Goal: Information Seeking & Learning: Find specific fact

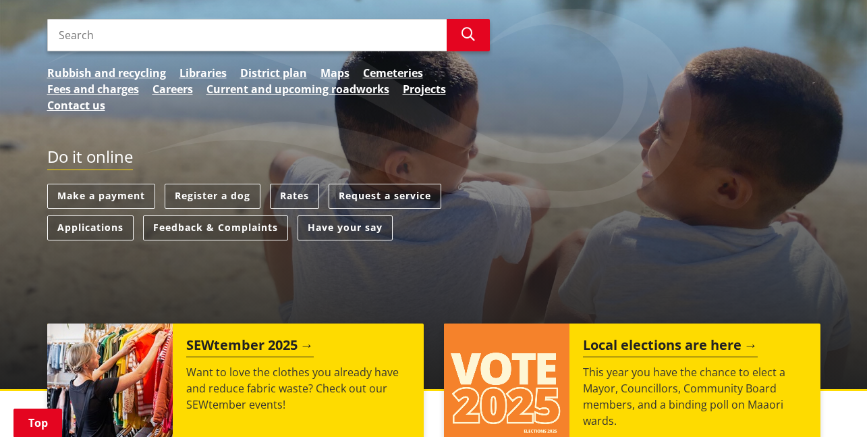
scroll to position [176, 0]
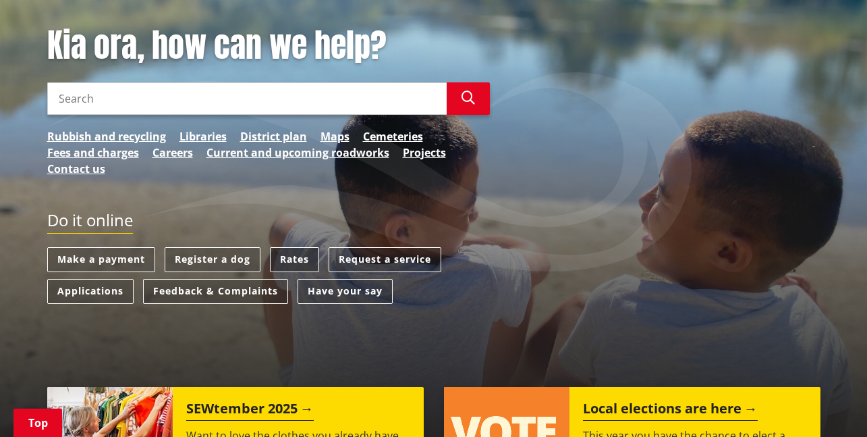
click at [290, 252] on link "Rates" at bounding box center [294, 259] width 49 height 25
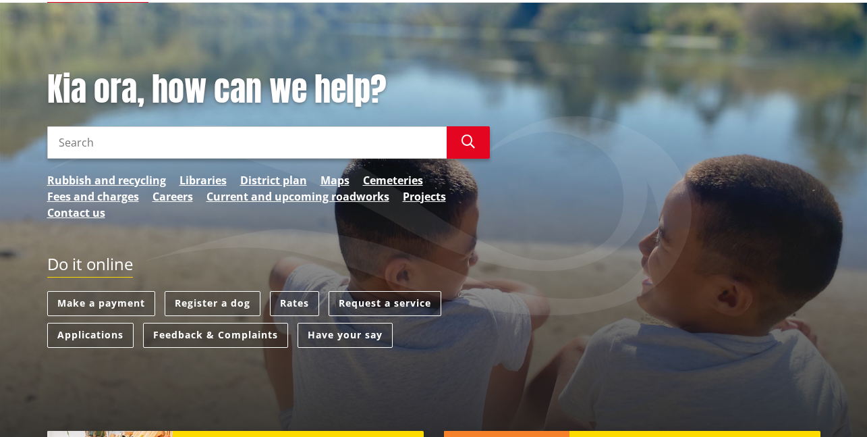
scroll to position [132, 0]
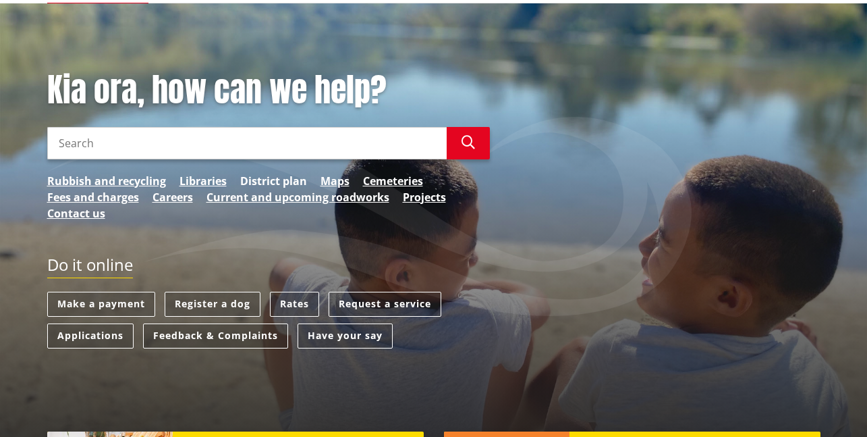
click at [281, 178] on link "District plan" at bounding box center [273, 181] width 67 height 16
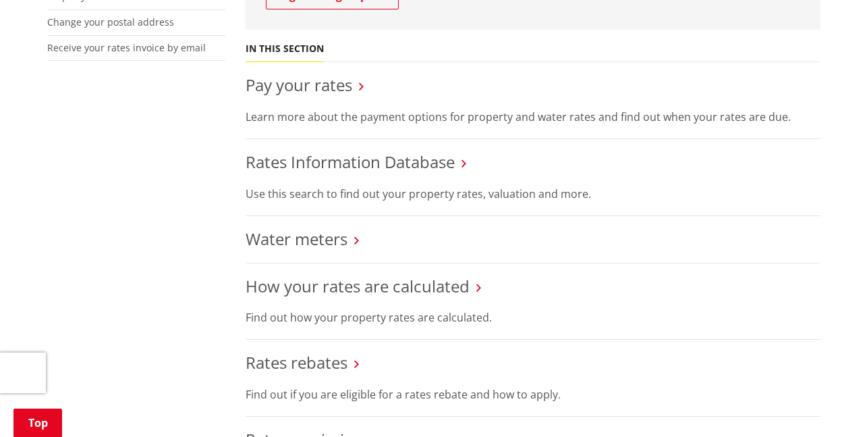
scroll to position [504, 0]
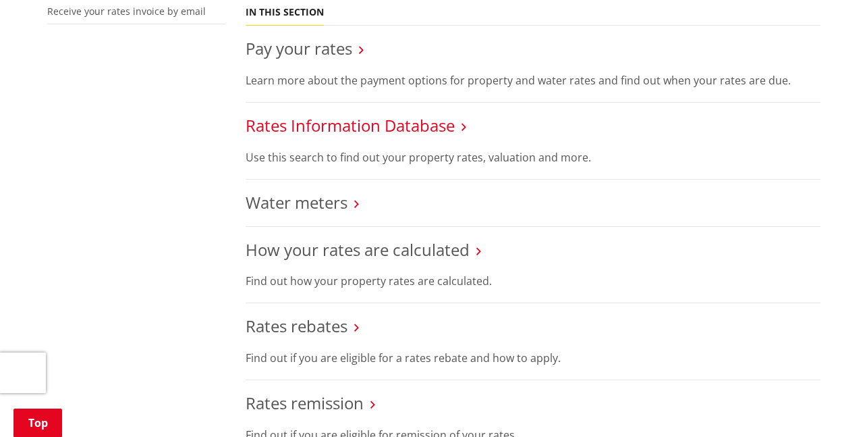
click at [432, 125] on link "Rates Information Database" at bounding box center [350, 125] width 209 height 22
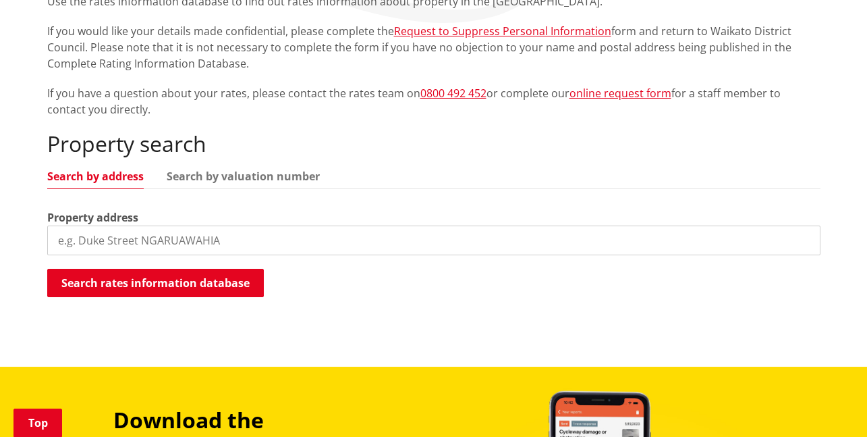
scroll to position [306, 0]
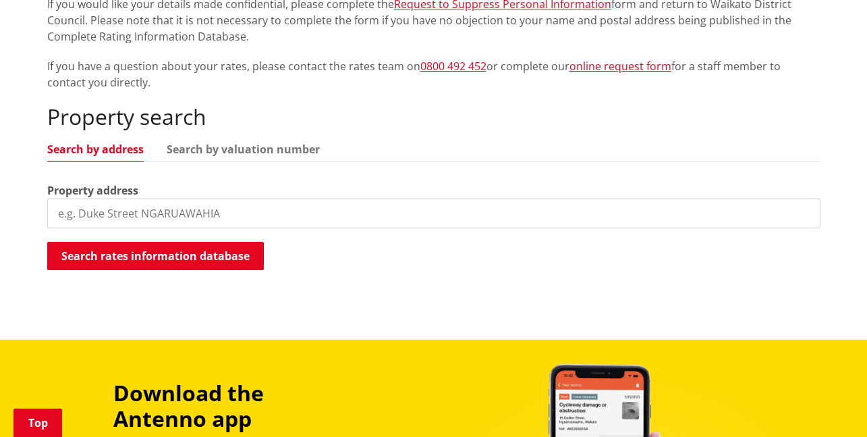
click at [264, 225] on input "search" at bounding box center [434, 213] width 774 height 30
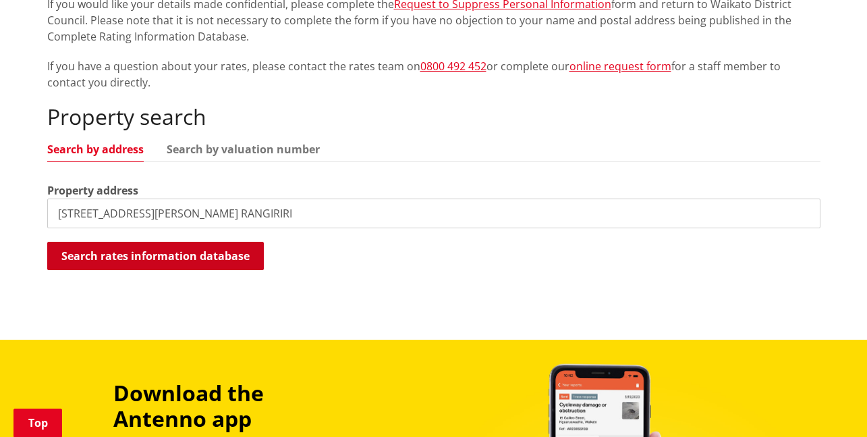
click at [217, 251] on button "Search rates information database" at bounding box center [155, 256] width 217 height 28
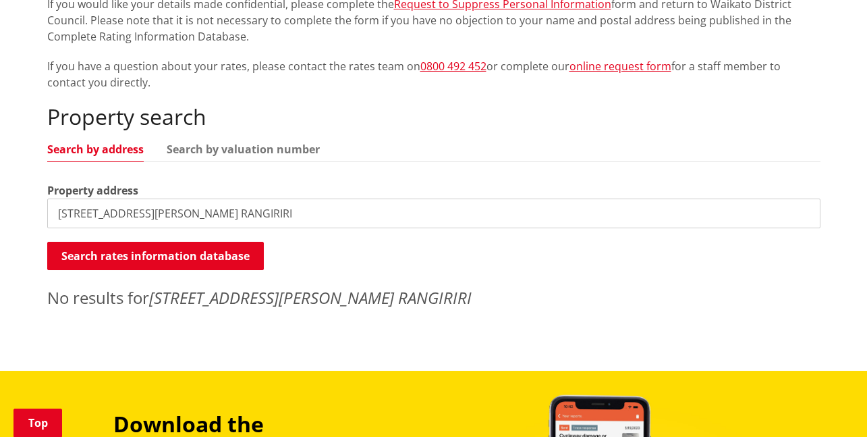
click at [221, 210] on input "4 AUSTEN ROAD RANGIRIRI" at bounding box center [434, 213] width 774 height 30
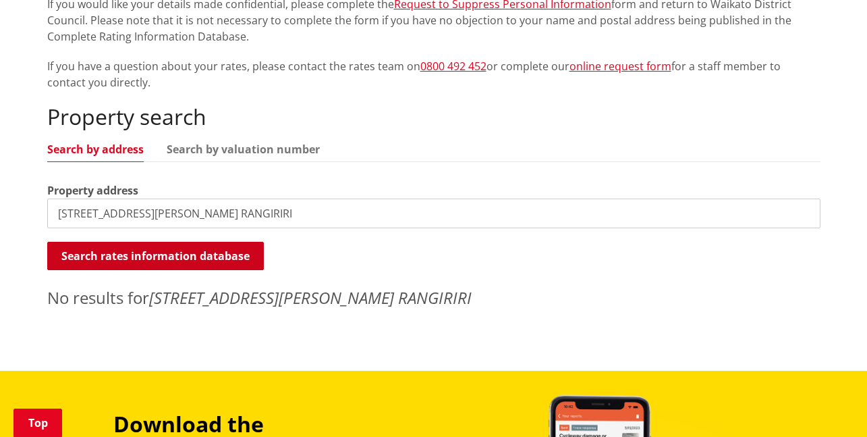
type input "4 AUSTEN STREET RANGIRIRI"
click at [170, 250] on button "Search rates information database" at bounding box center [155, 256] width 217 height 28
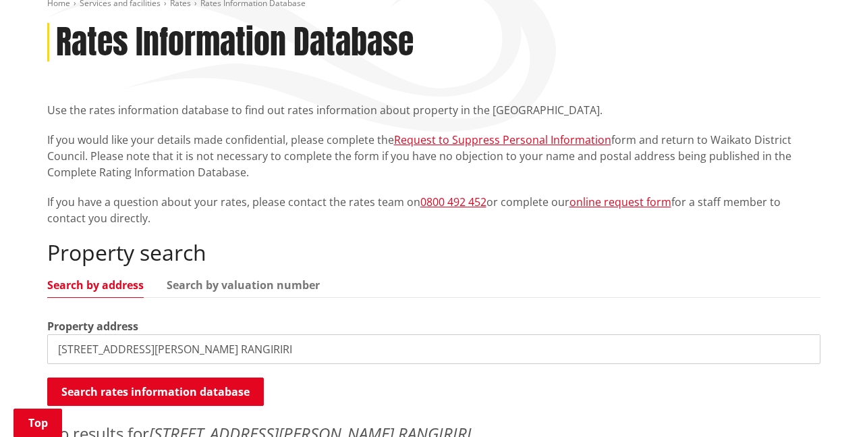
scroll to position [159, 0]
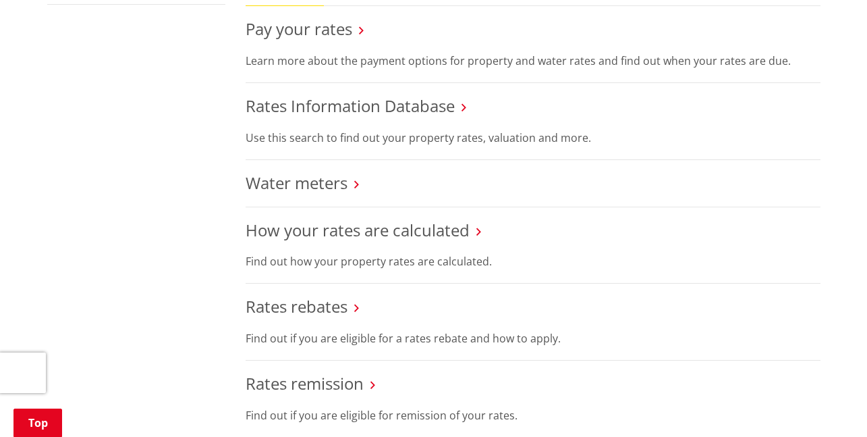
scroll to position [504, 0]
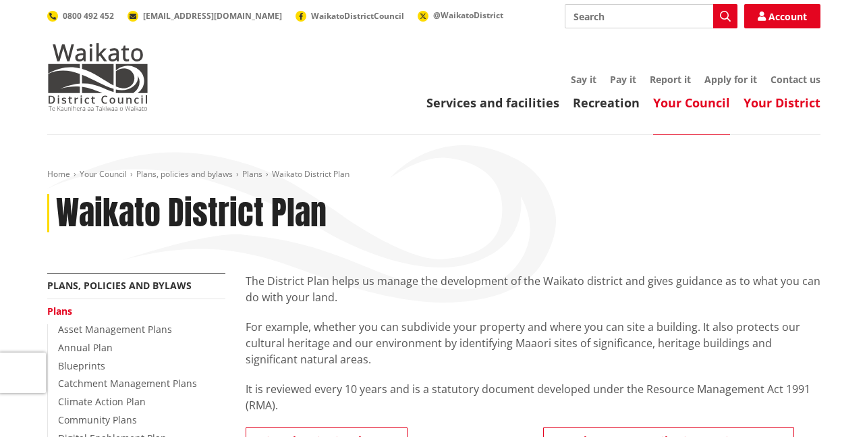
click at [787, 103] on link "Your District" at bounding box center [782, 103] width 77 height 16
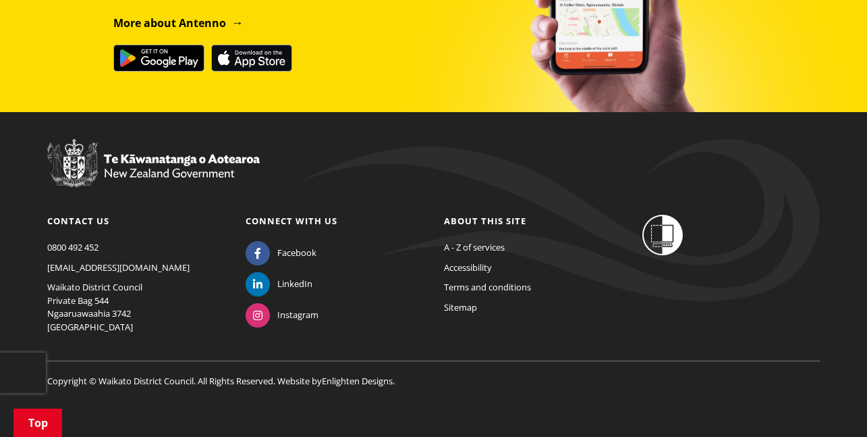
scroll to position [1017, 0]
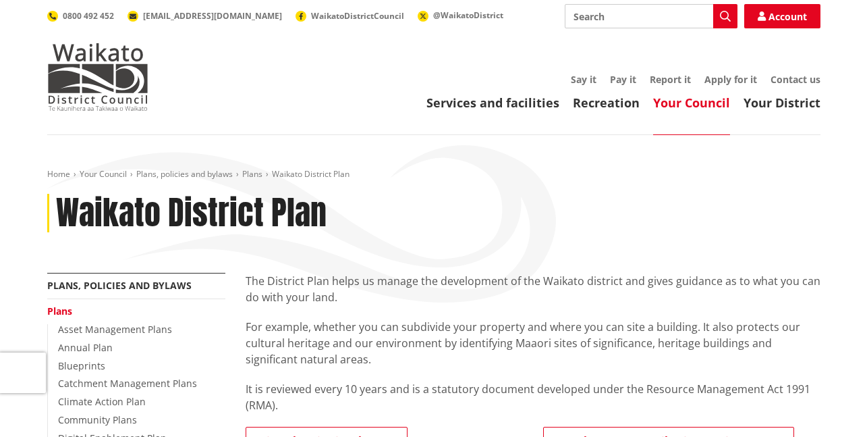
click at [618, 15] on input "Search" at bounding box center [651, 16] width 173 height 24
click at [789, 97] on link "Your District" at bounding box center [782, 103] width 77 height 16
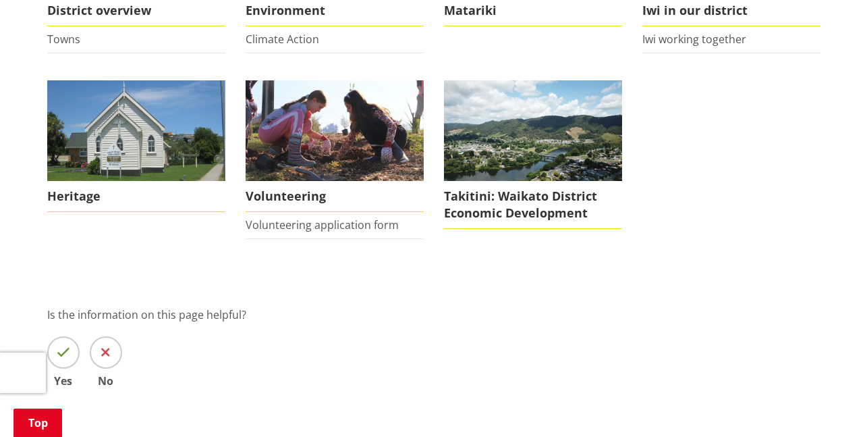
scroll to position [324, 0]
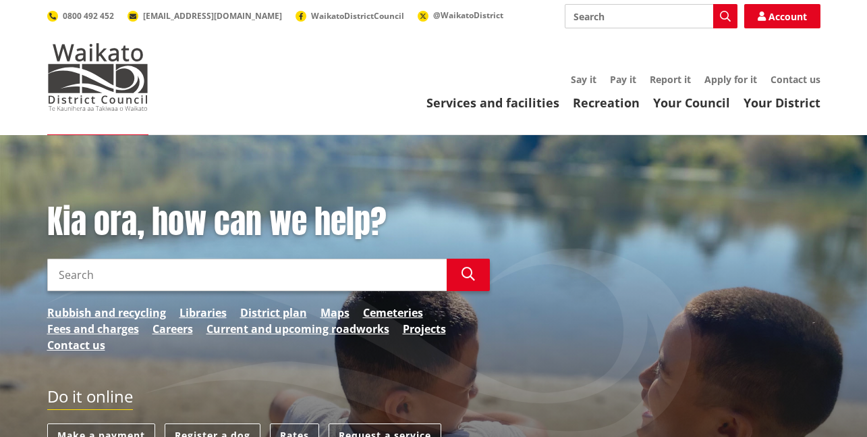
click at [254, 273] on input "Search" at bounding box center [247, 275] width 400 height 32
type input "[STREET_ADDRESS][PERSON_NAME] RANGIRIRI"
click at [473, 271] on icon "button" at bounding box center [469, 274] width 14 height 14
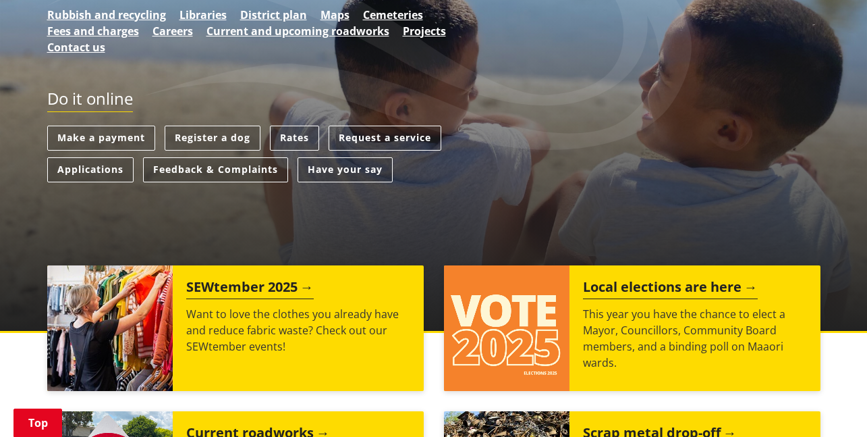
scroll to position [306, 0]
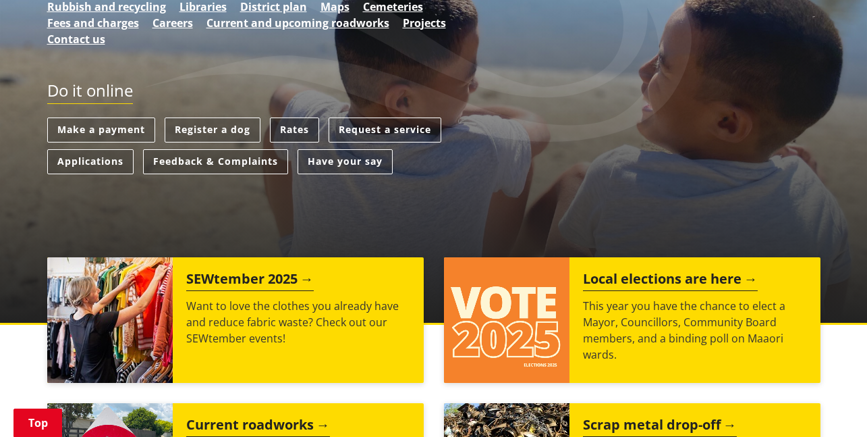
click at [296, 124] on link "Rates" at bounding box center [294, 129] width 49 height 25
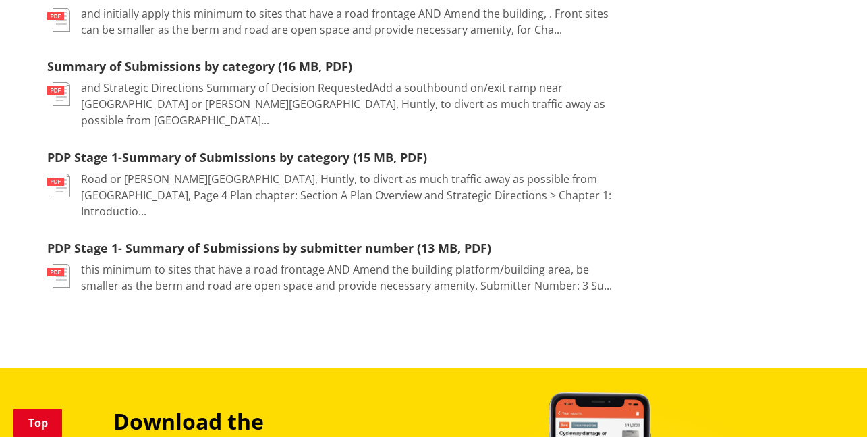
scroll to position [1161, 0]
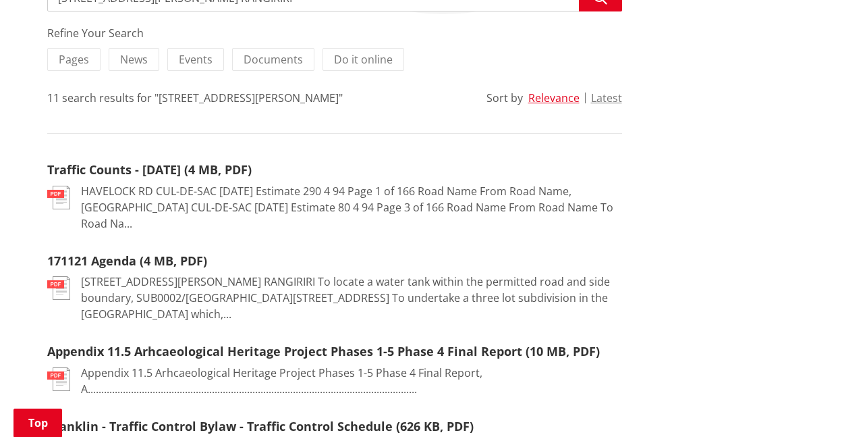
scroll to position [261, 0]
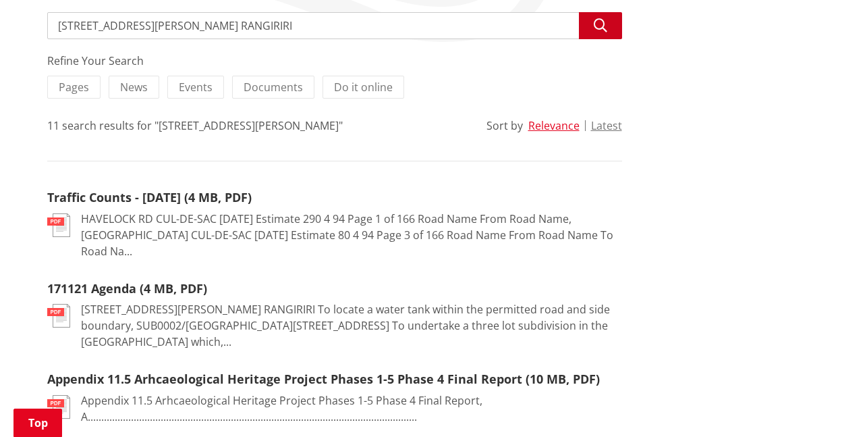
click at [598, 26] on icon "button" at bounding box center [601, 26] width 14 height 14
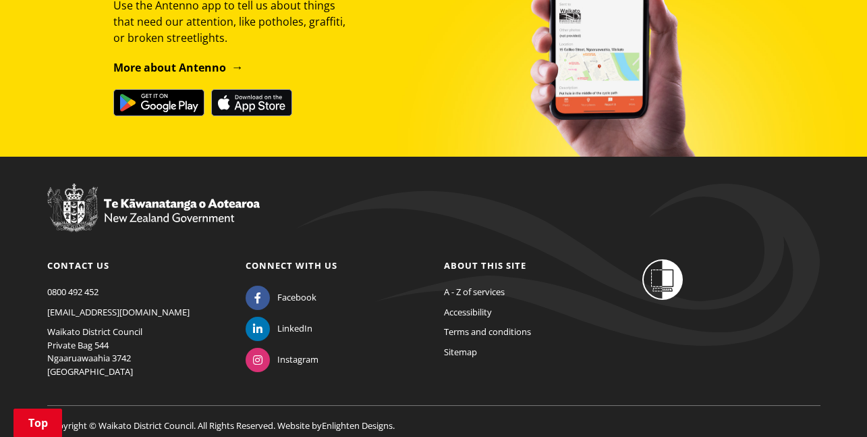
scroll to position [1531, 0]
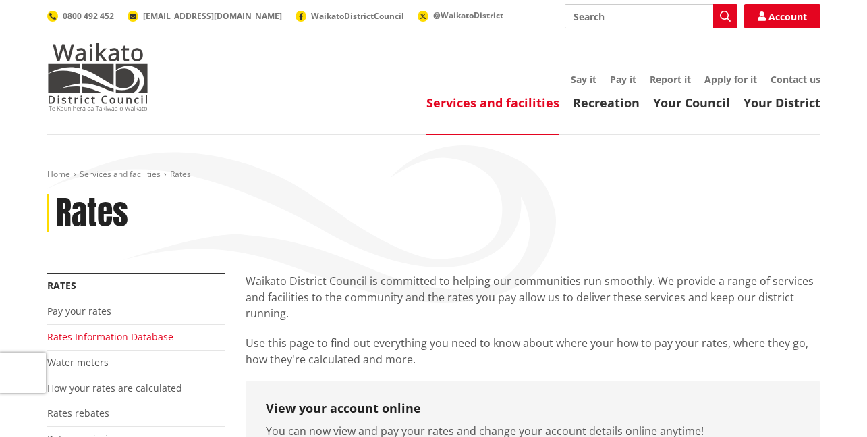
click at [155, 333] on link "Rates Information Database" at bounding box center [110, 336] width 126 height 13
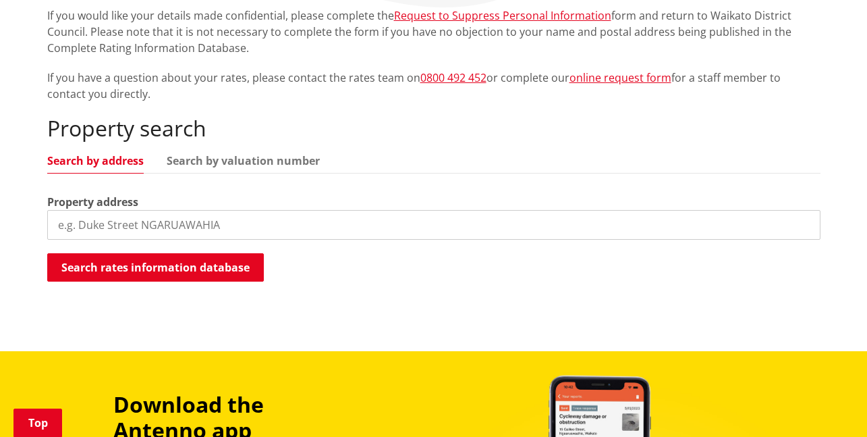
scroll to position [306, 0]
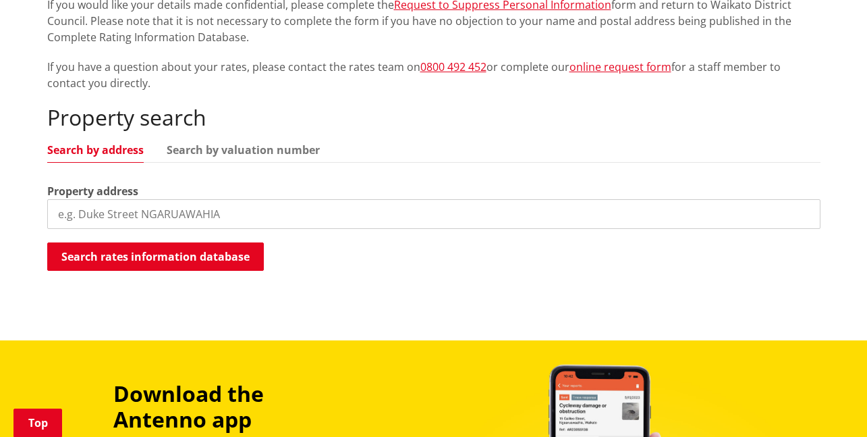
click at [108, 216] on input "search" at bounding box center [434, 214] width 774 height 30
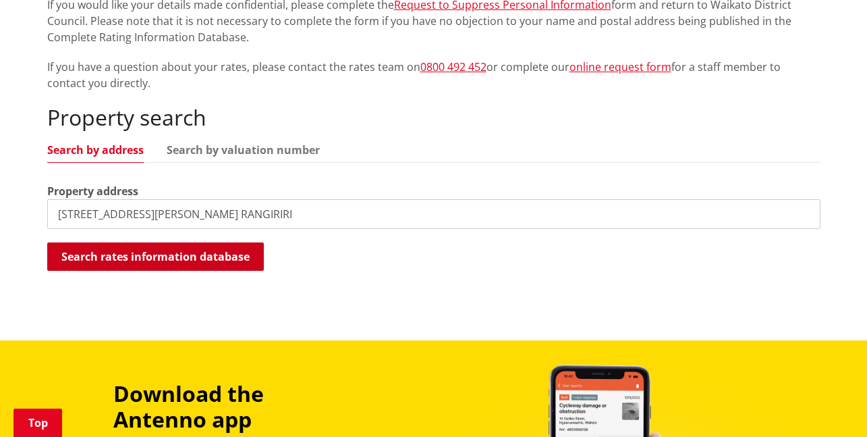
click at [219, 257] on button "Search rates information database" at bounding box center [155, 256] width 217 height 28
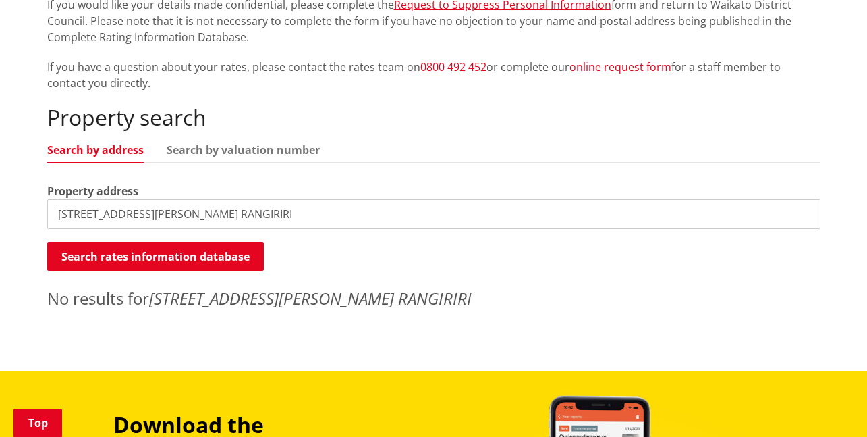
click at [244, 210] on input "4 AUSTEN STREET RANGIRIRI" at bounding box center [434, 214] width 774 height 30
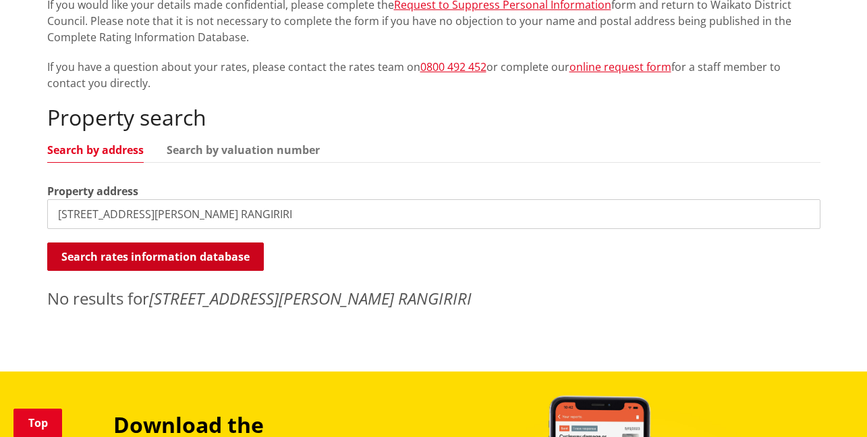
click at [217, 258] on button "Search rates information database" at bounding box center [155, 256] width 217 height 28
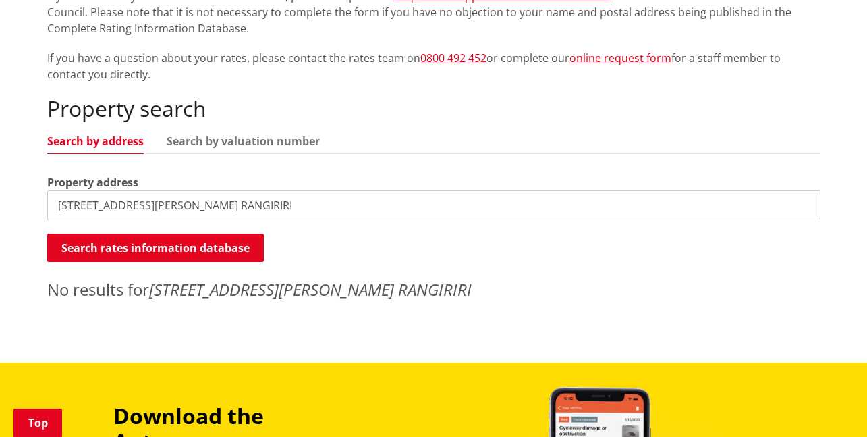
scroll to position [288, 0]
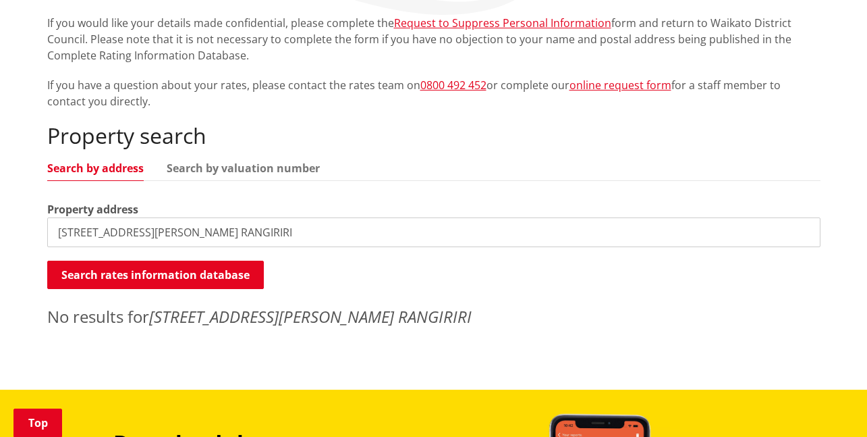
click at [230, 234] on input "4 AUSTEN STREET RANGIRIRI" at bounding box center [434, 232] width 774 height 30
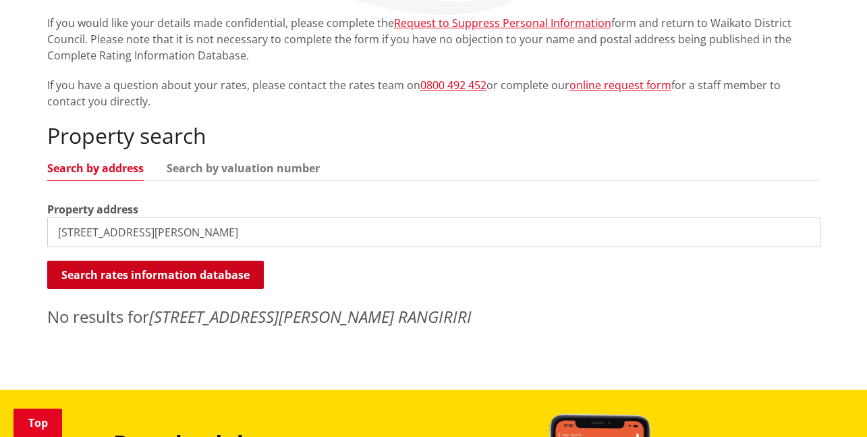
click at [188, 277] on button "Search rates information database" at bounding box center [155, 275] width 217 height 28
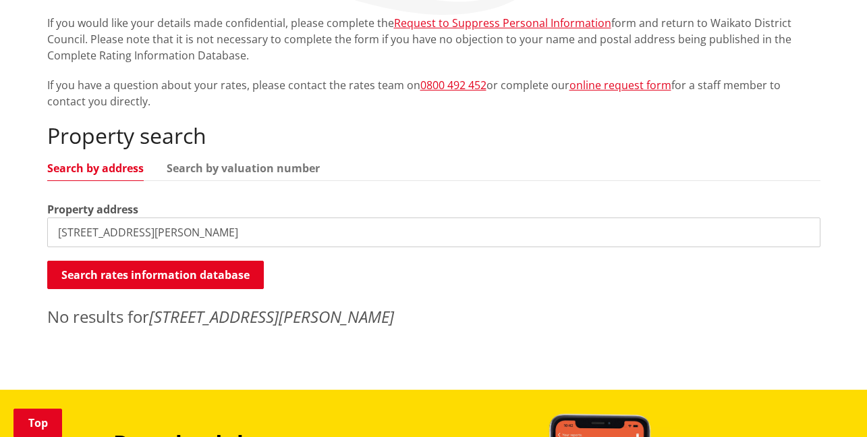
click at [212, 229] on input "4 AUSTEN STREET" at bounding box center [434, 232] width 774 height 30
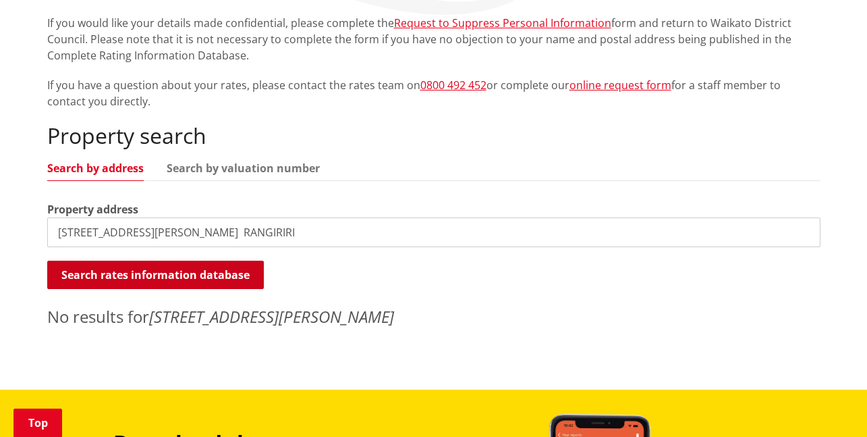
type input "4 AUSTEN STREET RANGIRIRI"
click at [232, 265] on button "Search rates information database" at bounding box center [155, 275] width 217 height 28
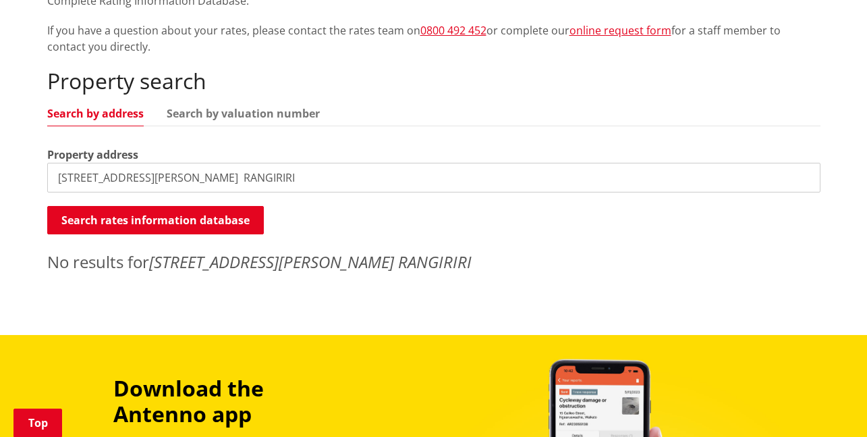
scroll to position [369, 0]
